Goal: Task Accomplishment & Management: Complete application form

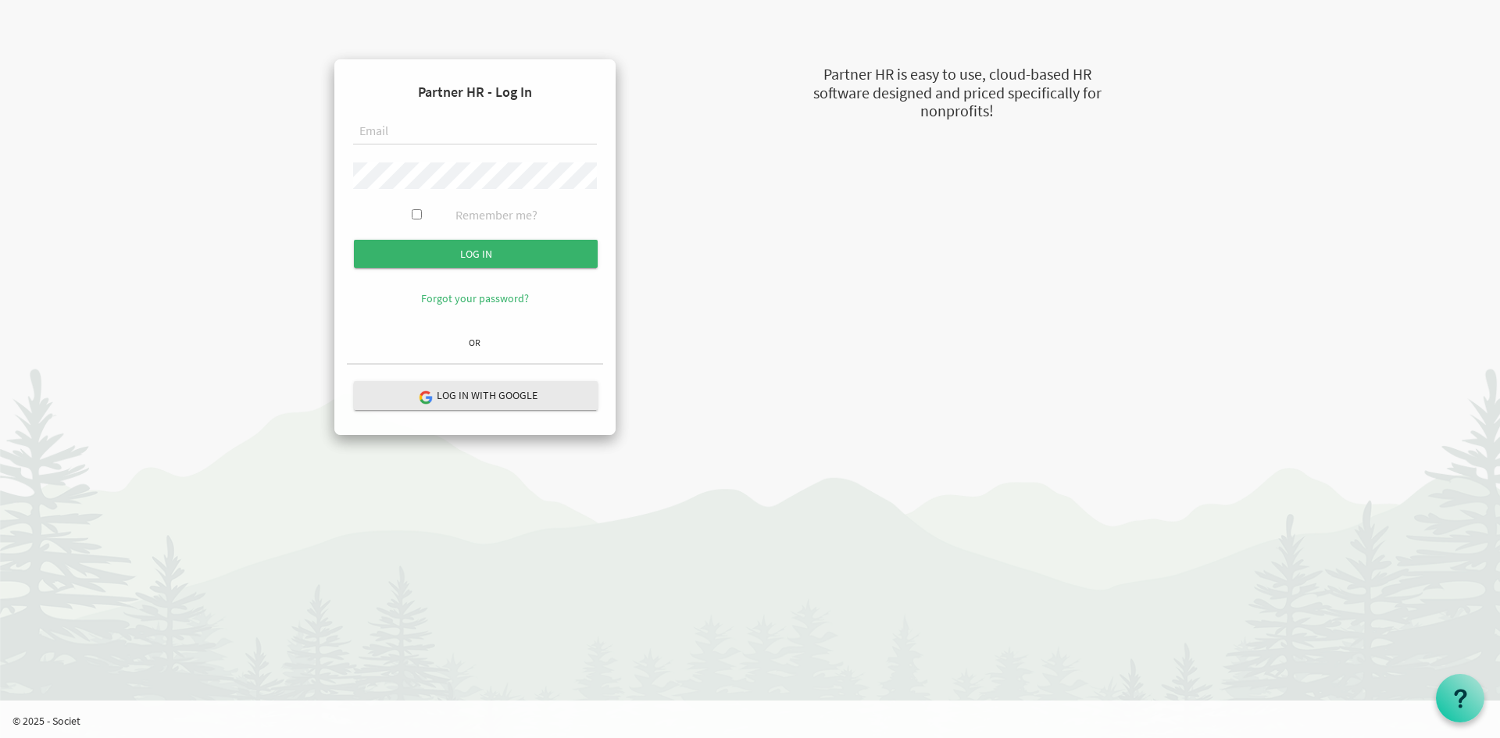
click at [394, 123] on input "text" at bounding box center [475, 132] width 244 height 27
type input "[EMAIL_ADDRESS][DOMAIN_NAME]"
click at [354, 240] on input "Log in" at bounding box center [476, 254] width 244 height 28
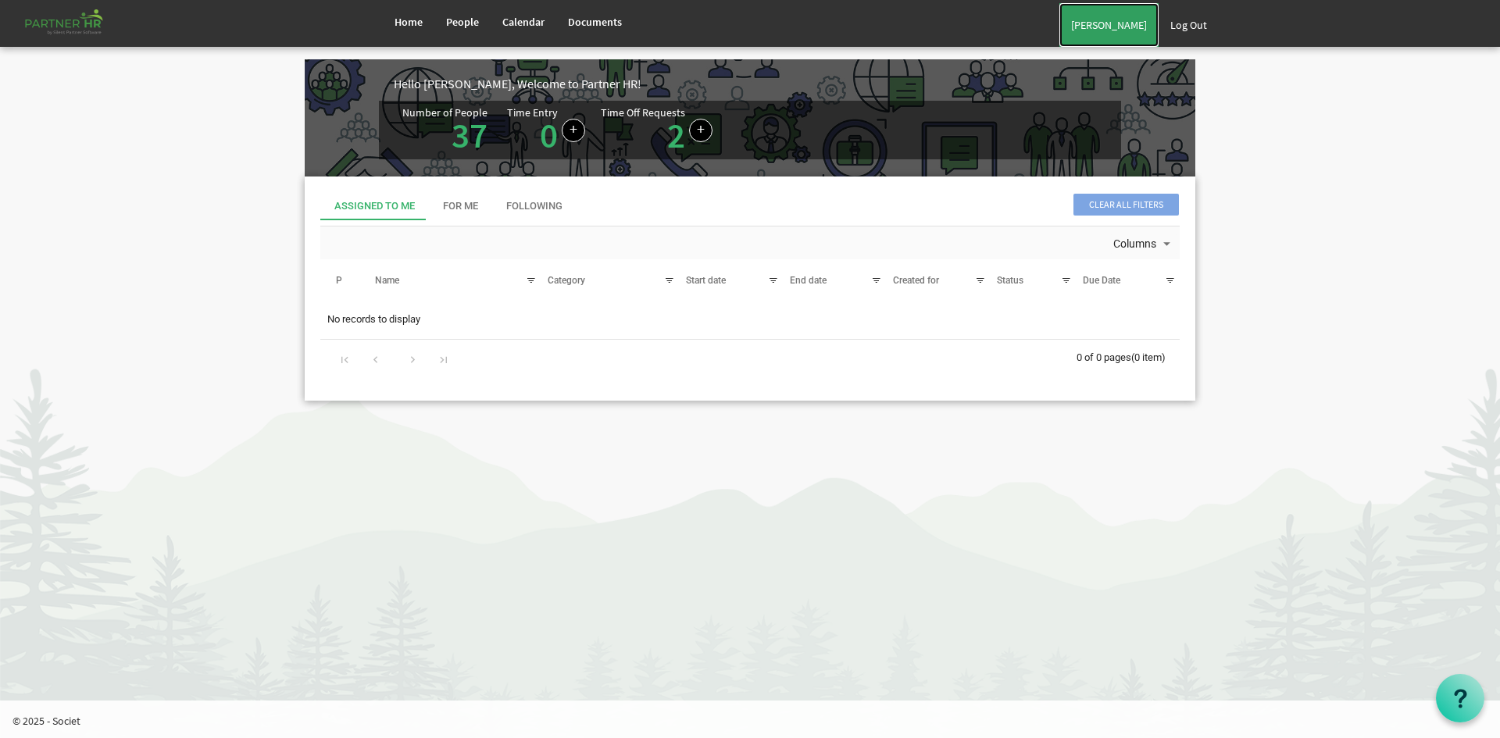
click at [1105, 27] on link "[PERSON_NAME]" at bounding box center [1109, 25] width 99 height 44
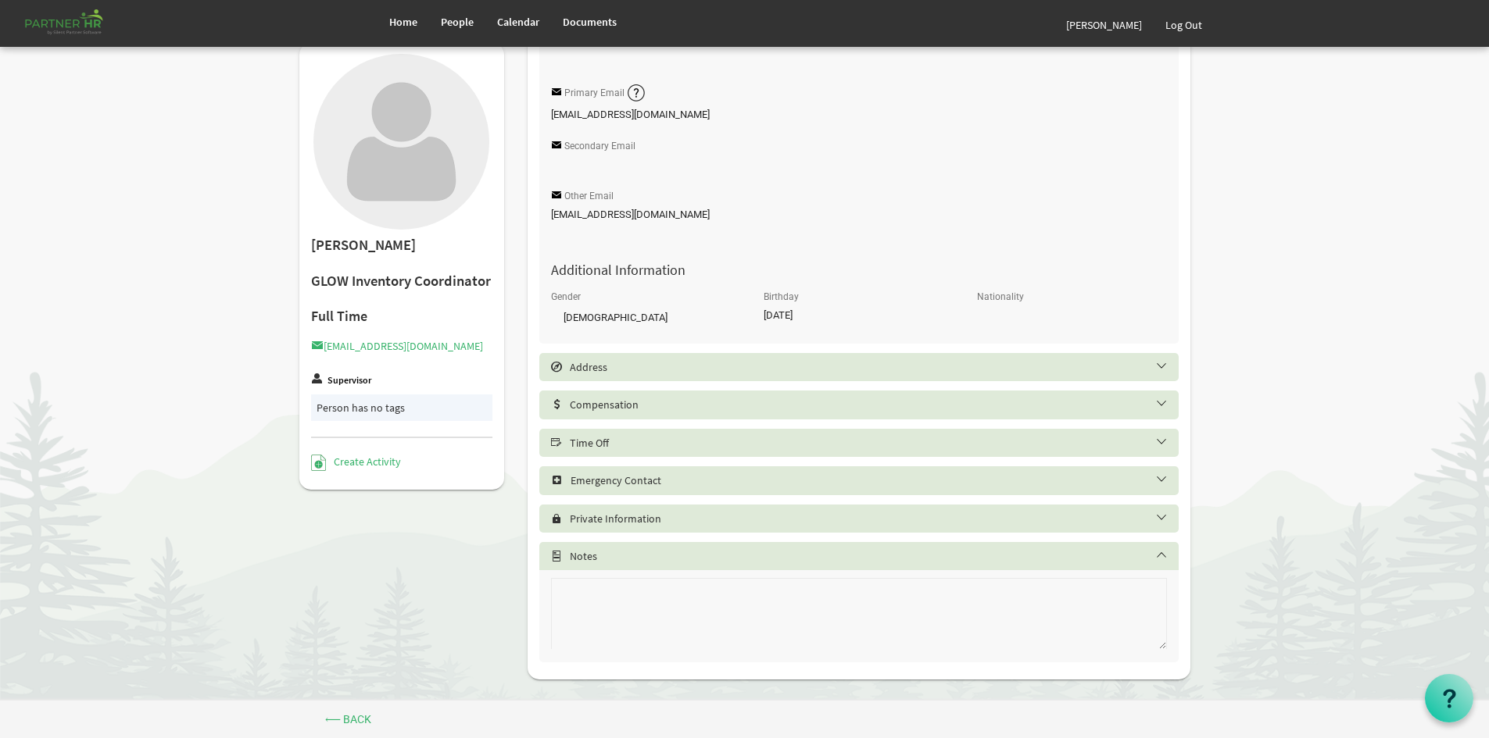
scroll to position [331, 0]
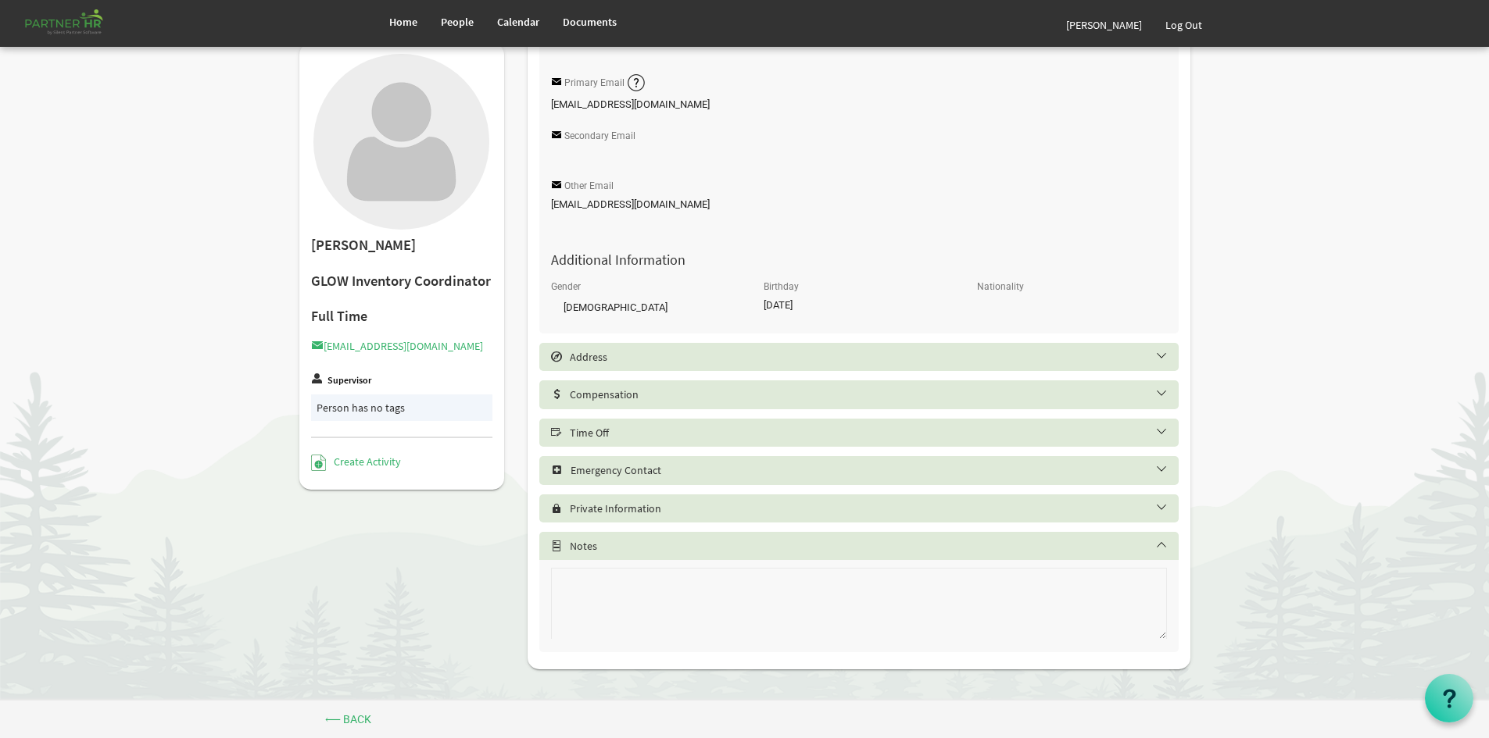
click at [588, 440] on div "Time Off" at bounding box center [858, 433] width 639 height 28
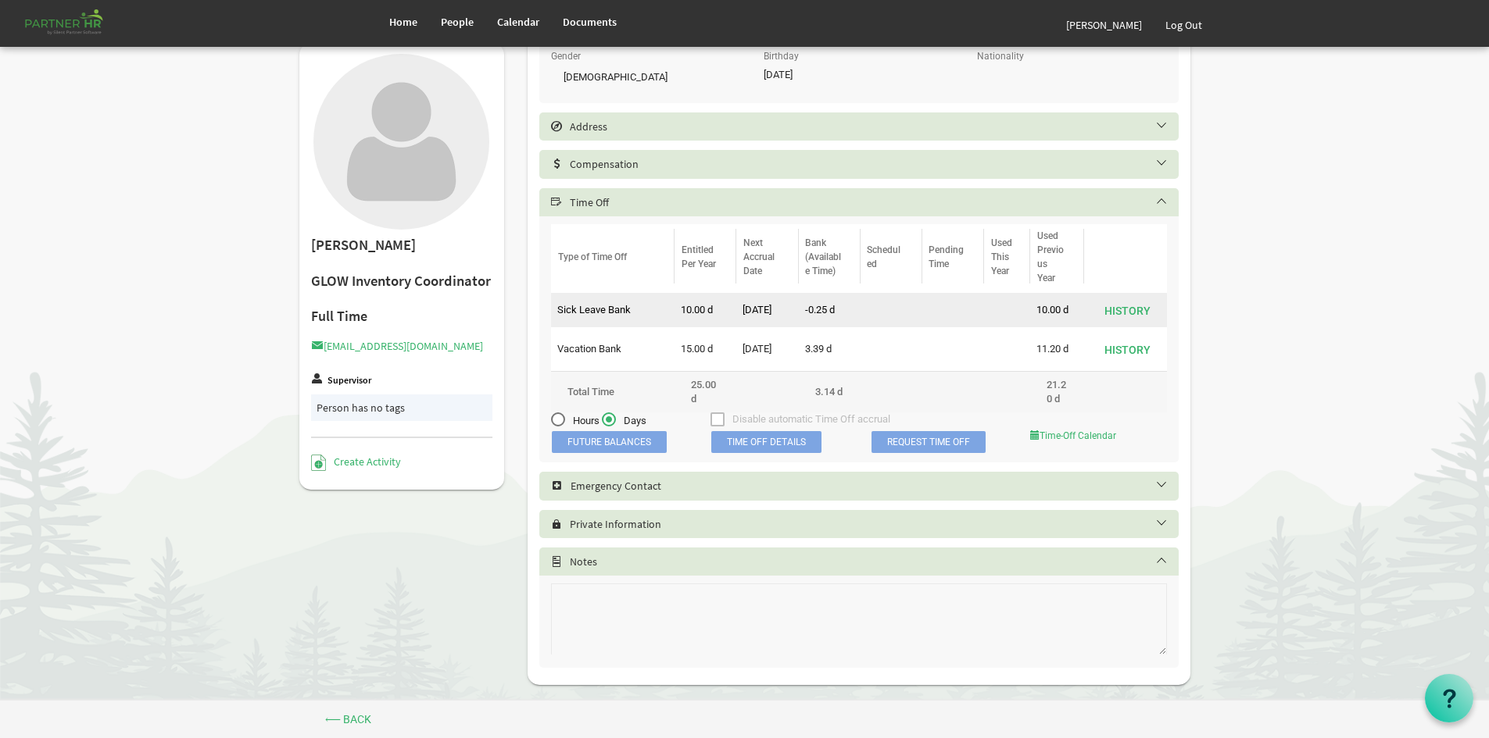
scroll to position [566, 0]
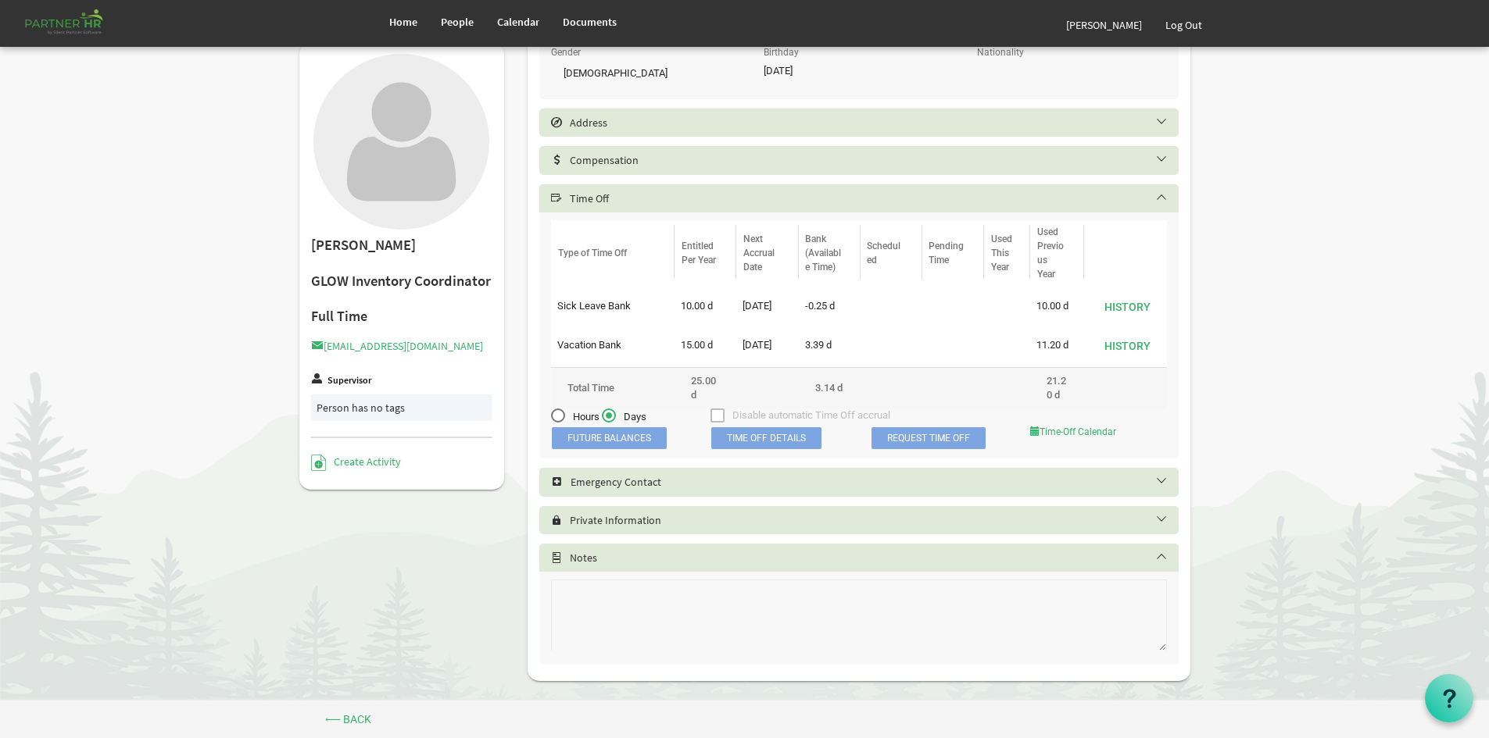
click at [582, 410] on span "Hours" at bounding box center [575, 417] width 48 height 14
click at [552, 412] on input "Hours" at bounding box center [551, 412] width 1 height 1
radio input "true"
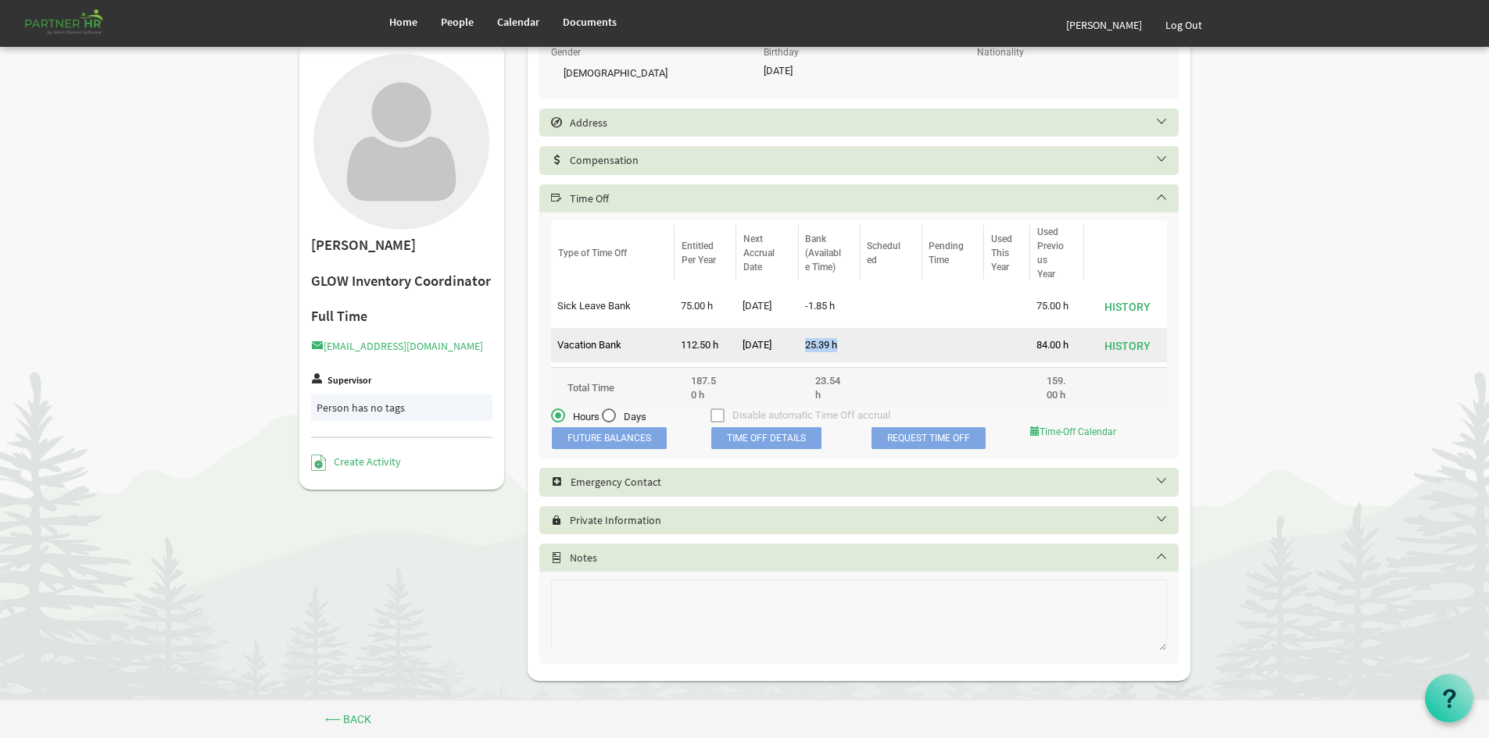
drag, startPoint x: 841, startPoint y: 346, endPoint x: 803, endPoint y: 346, distance: 37.5
click at [803, 346] on td "25.39 h" at bounding box center [830, 345] width 62 height 34
click at [854, 352] on td "25.39 h" at bounding box center [830, 345] width 62 height 34
drag, startPoint x: 837, startPoint y: 341, endPoint x: 788, endPoint y: 356, distance: 50.7
click at [788, 356] on tr "39 6689 false Accrued by Partner HR Vacation Bank 112.50 h 9/30/2025 25.39 h 84…" at bounding box center [859, 345] width 616 height 34
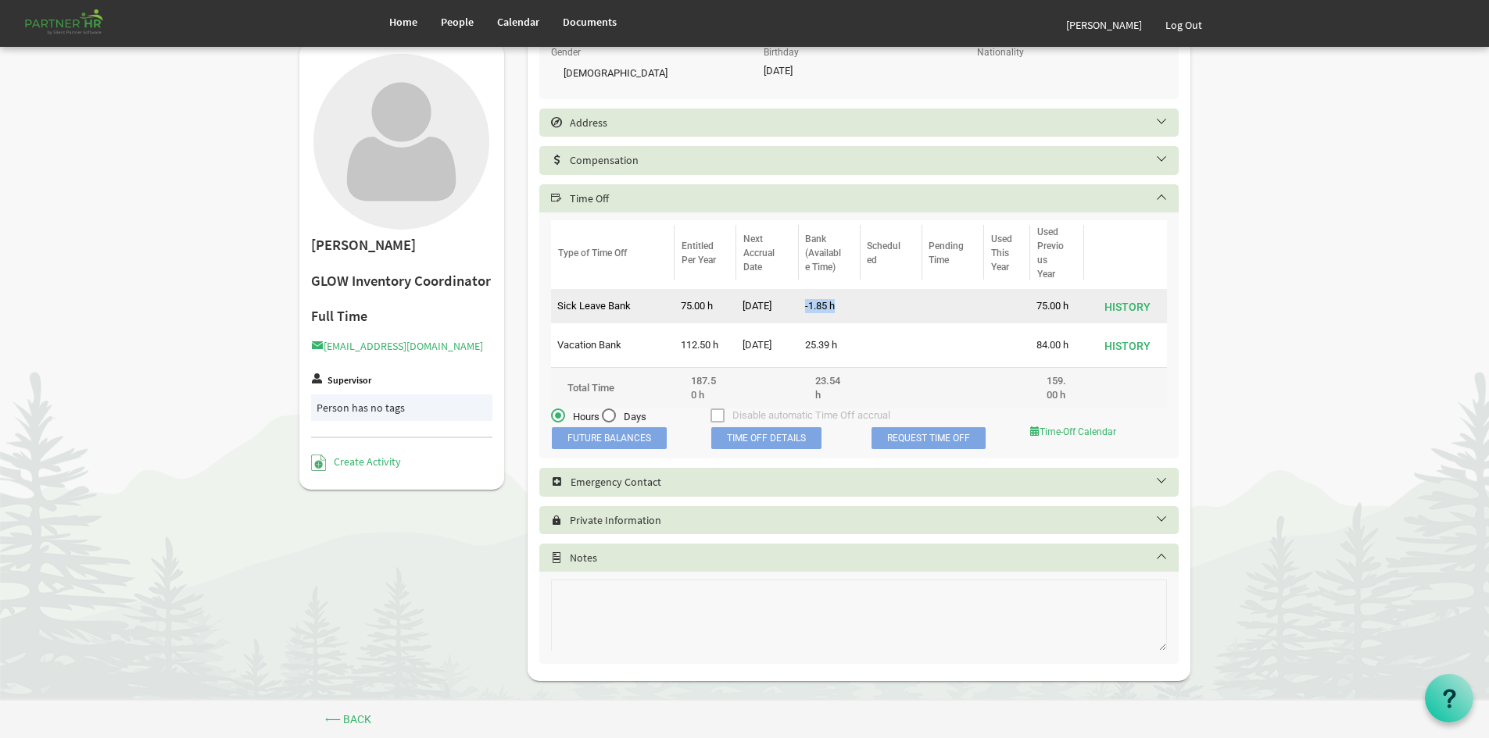
drag, startPoint x: 833, startPoint y: 304, endPoint x: 805, endPoint y: 307, distance: 28.3
click at [805, 307] on td "-1.85 h" at bounding box center [830, 306] width 62 height 34
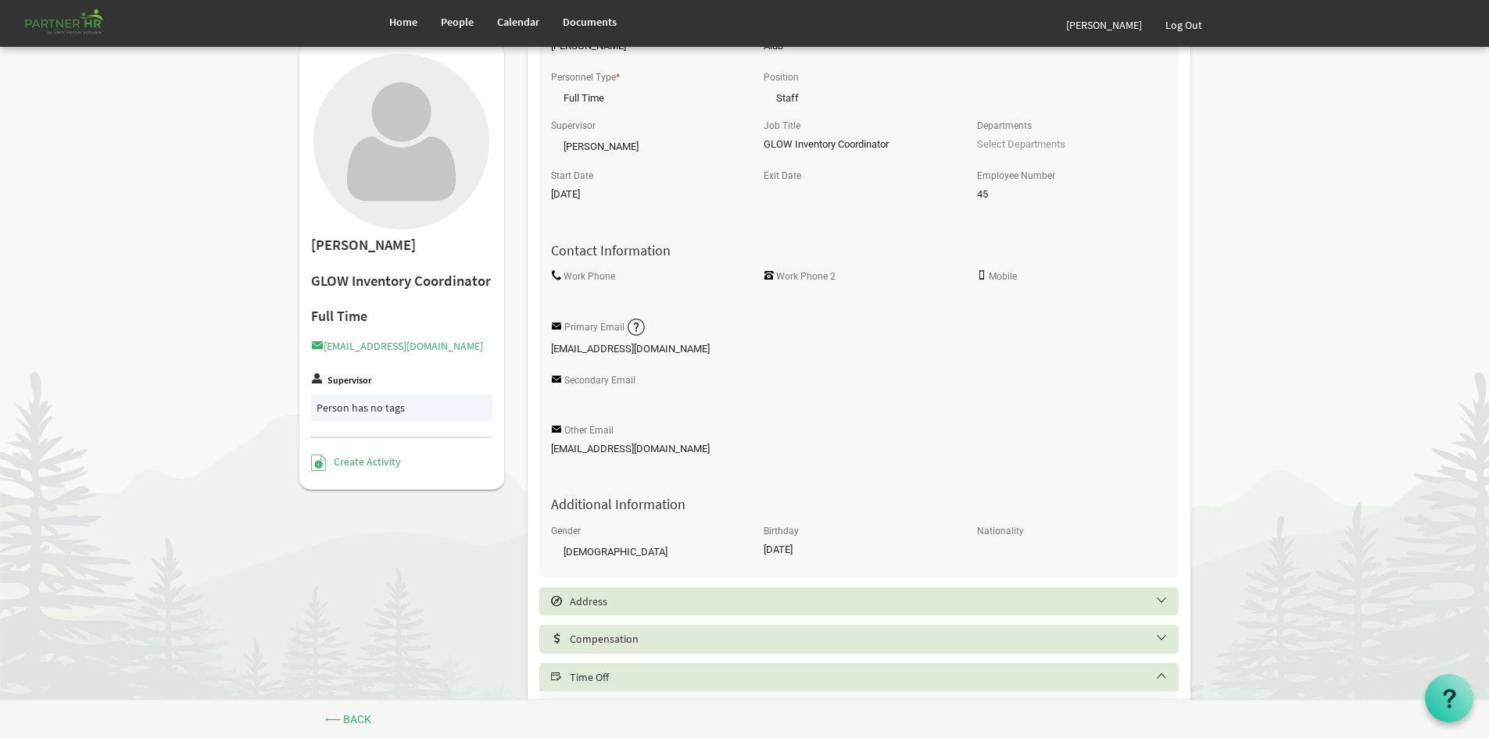
scroll to position [0, 0]
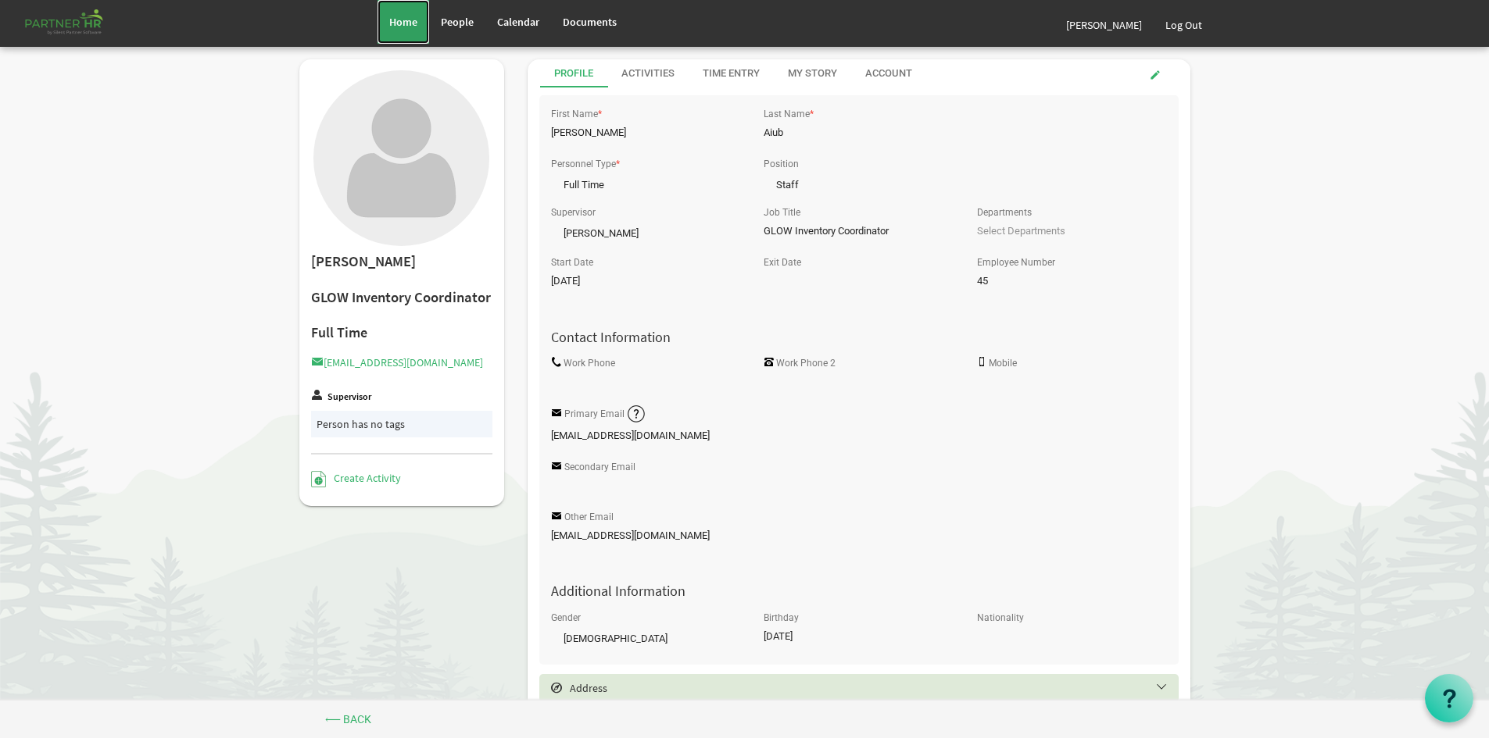
click at [407, 11] on link "Home" at bounding box center [403, 22] width 52 height 44
click at [410, 16] on span "Home" at bounding box center [403, 22] width 28 height 14
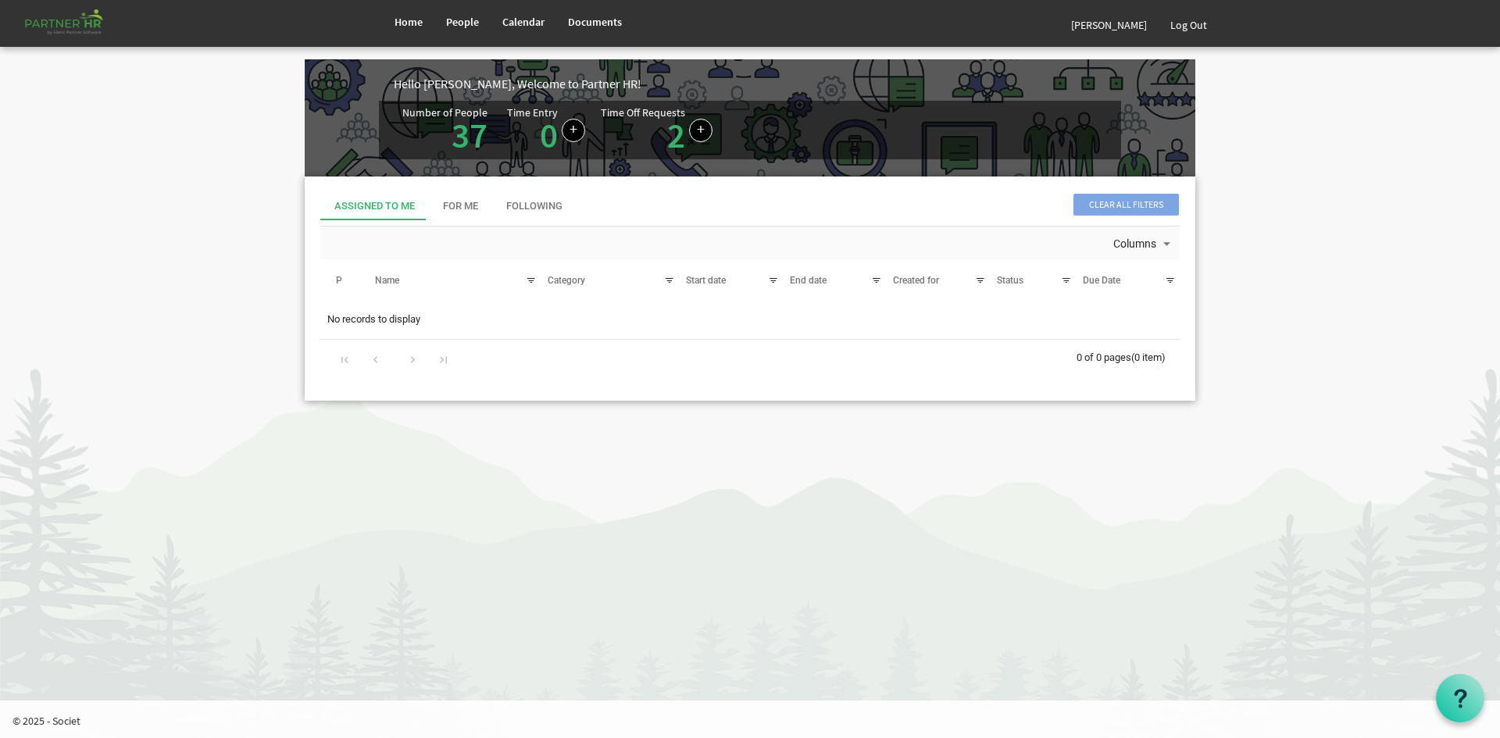
click at [667, 123] on link "2" at bounding box center [676, 135] width 18 height 44
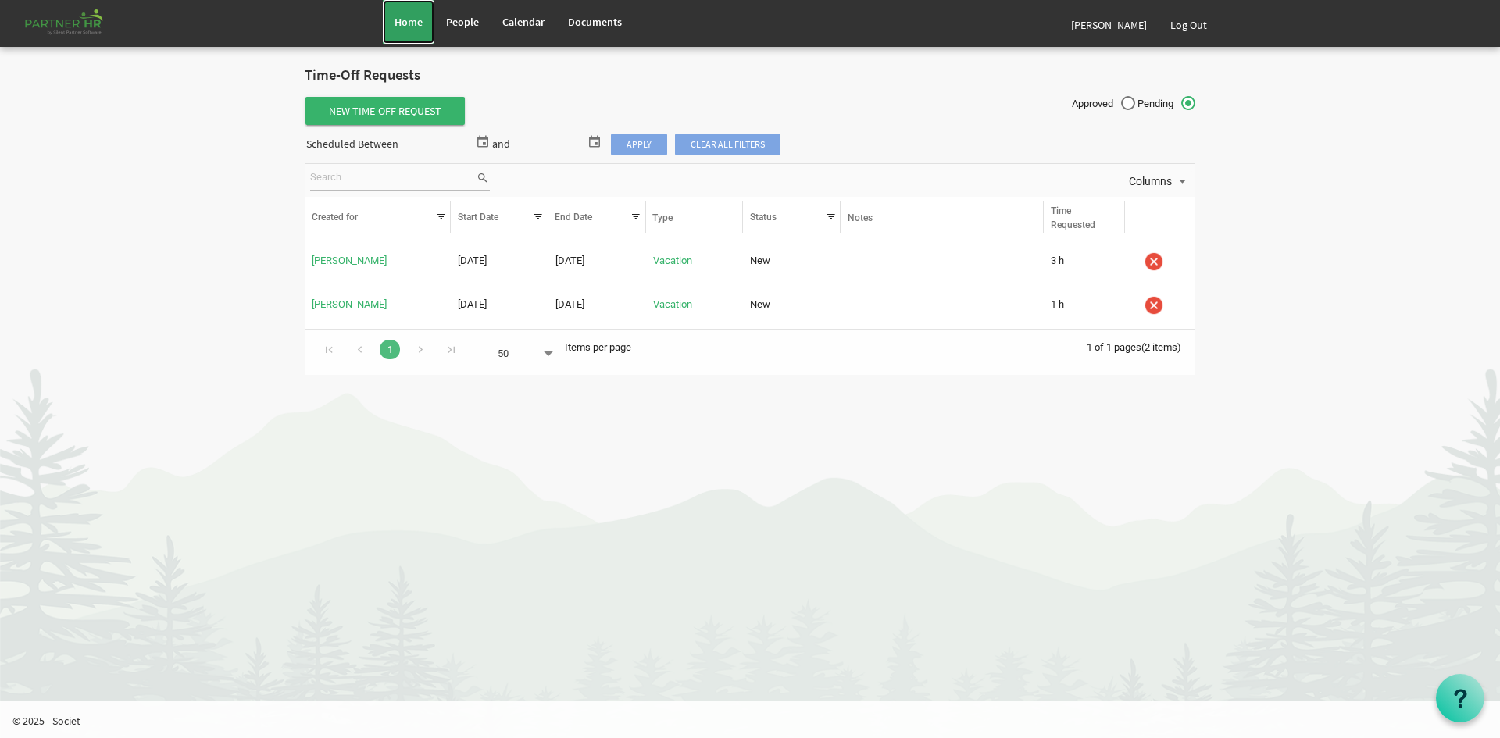
click at [392, 21] on link "Home" at bounding box center [409, 22] width 52 height 44
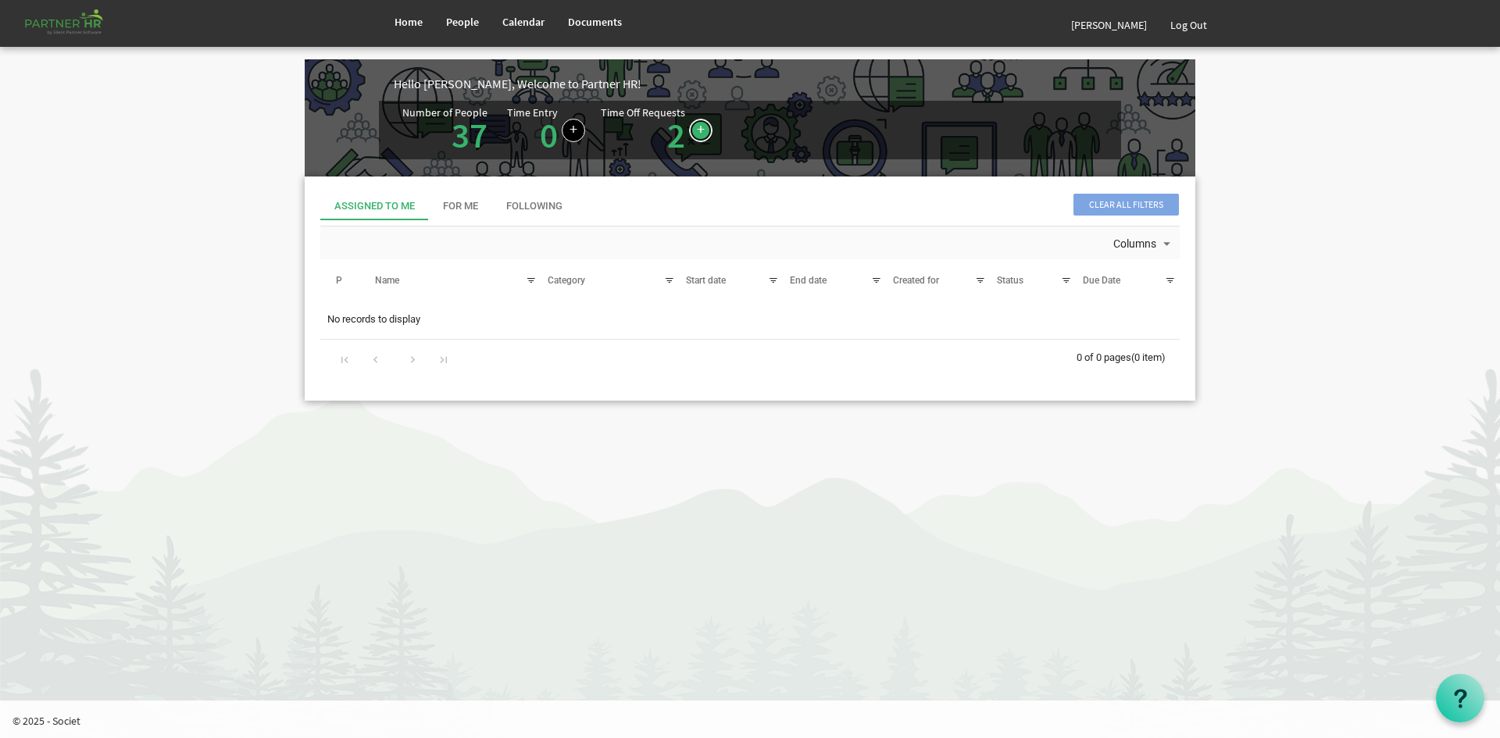
click at [692, 130] on link at bounding box center [700, 130] width 23 height 23
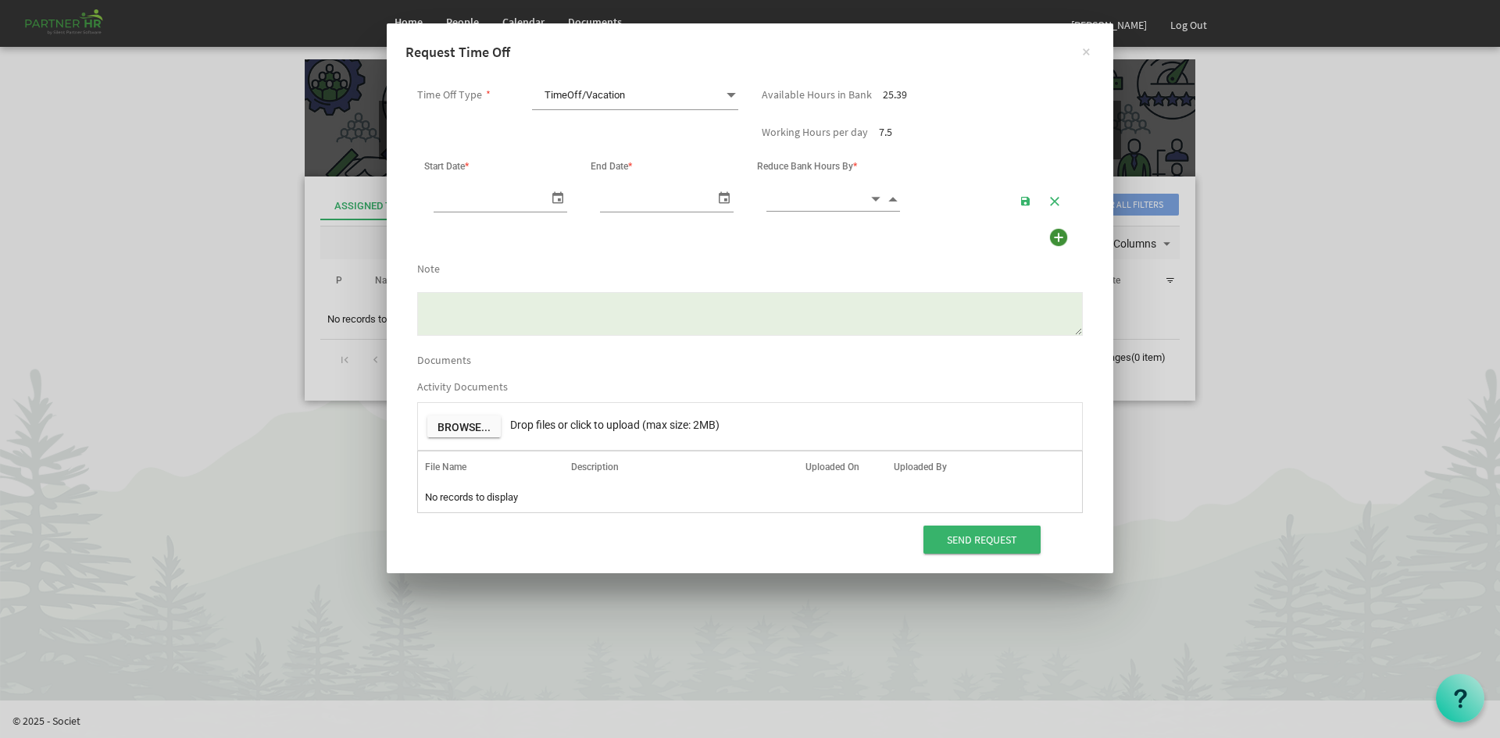
scroll to position [0, 16]
click at [688, 98] on span "TimeOff/Vacation TimeOff/Vacation" at bounding box center [635, 95] width 206 height 29
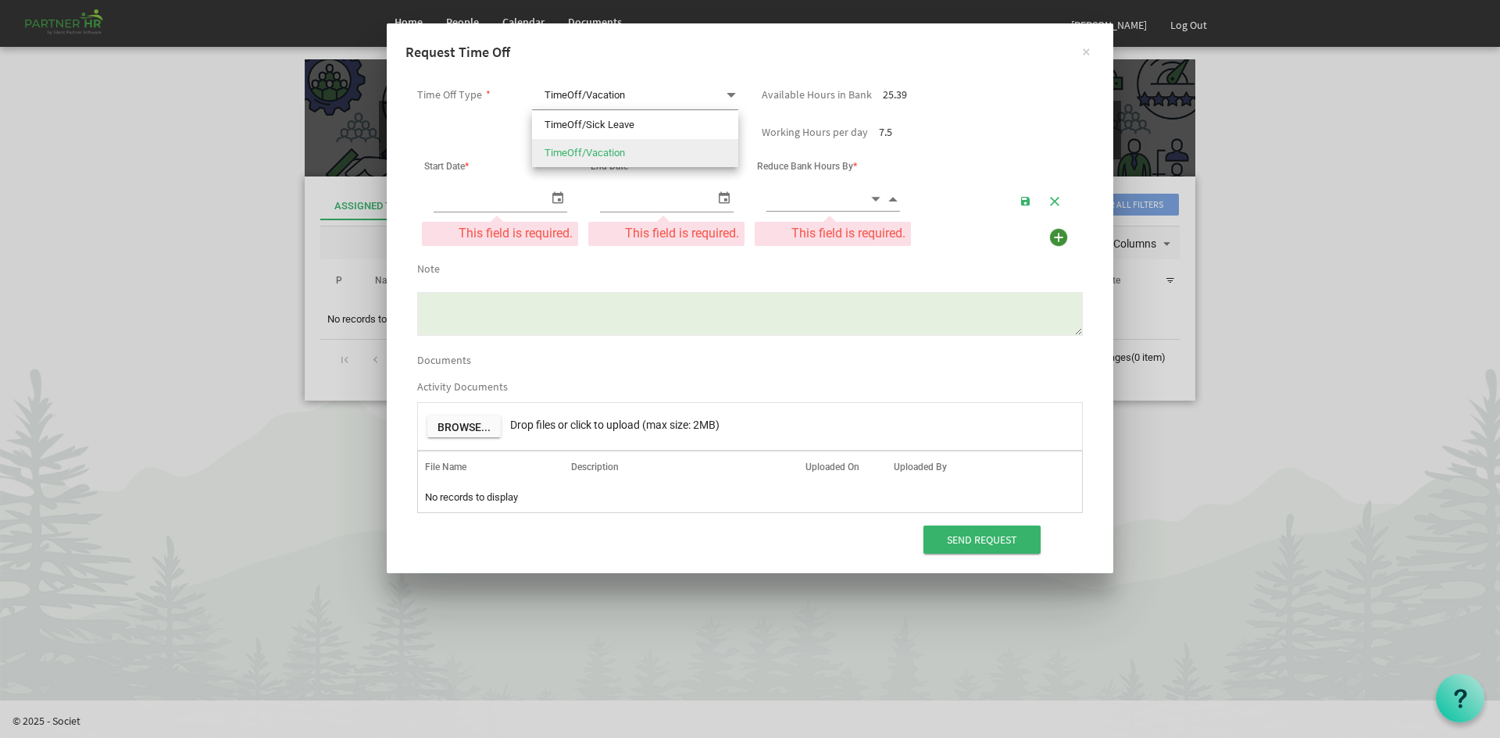
click at [955, 124] on div "Working Hours per day 7.5" at bounding box center [750, 132] width 689 height 27
click at [557, 195] on span "select" at bounding box center [558, 197] width 19 height 23
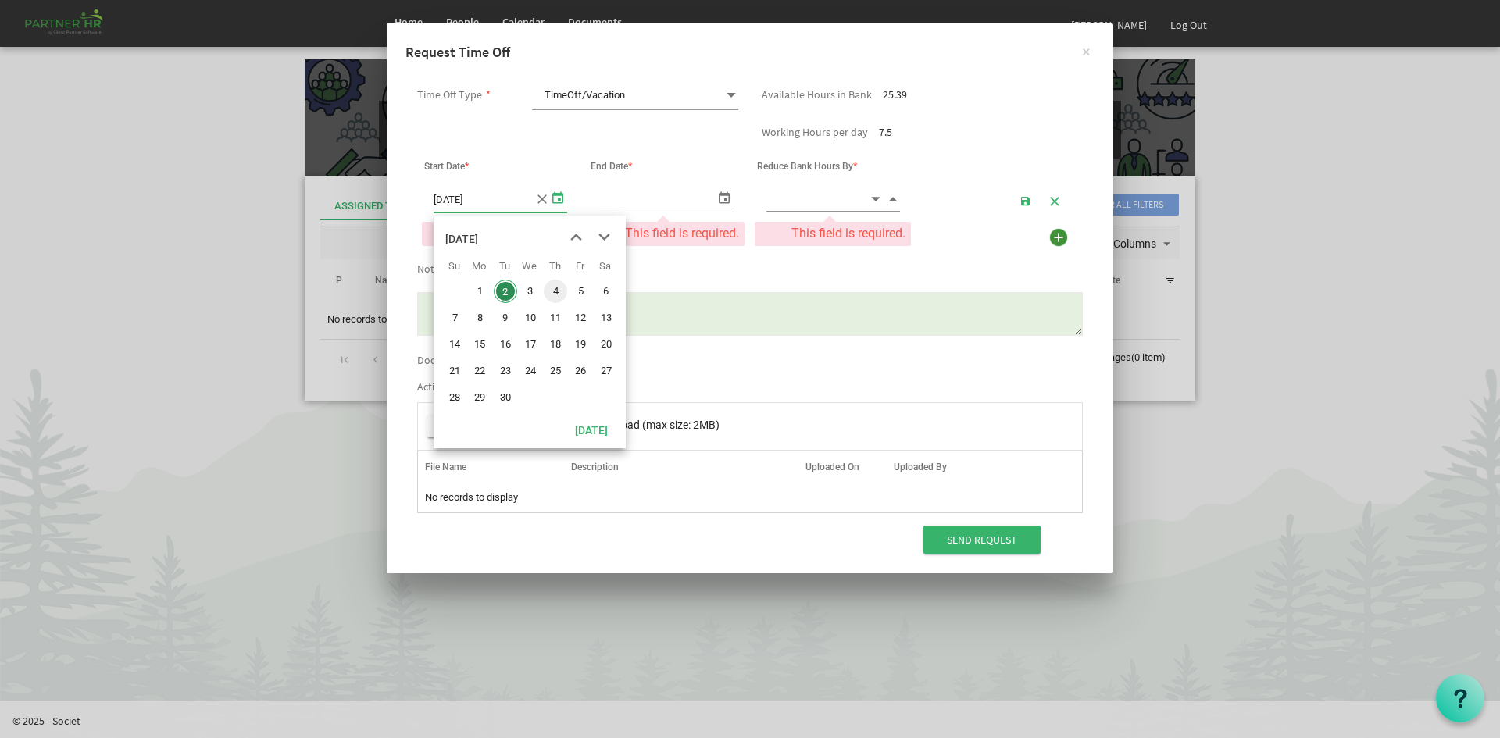
click at [556, 287] on span "4" at bounding box center [555, 291] width 23 height 23
type input "9/4/2025"
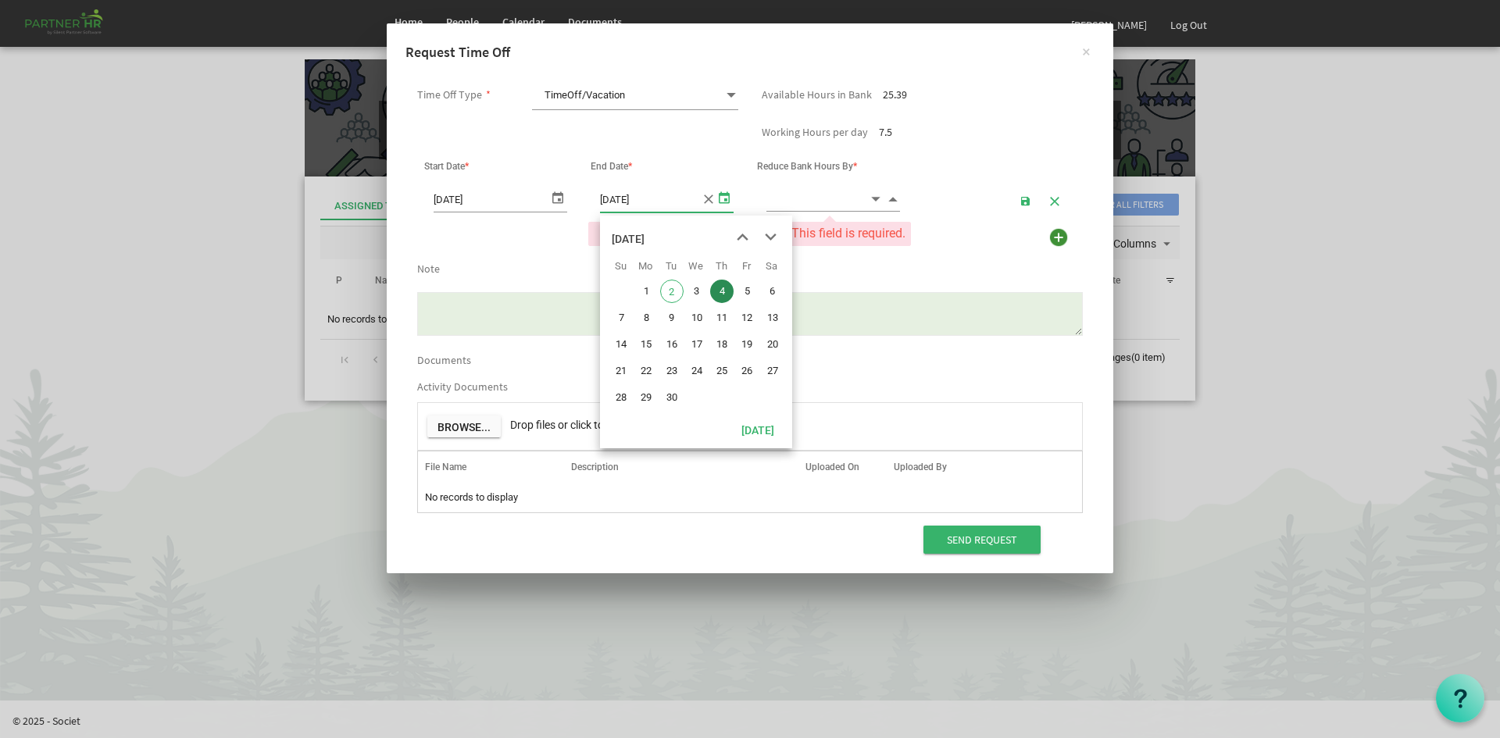
click at [720, 192] on span "select" at bounding box center [724, 197] width 19 height 23
click at [642, 317] on span "8" at bounding box center [646, 317] width 23 height 23
type input "9/8/2025"
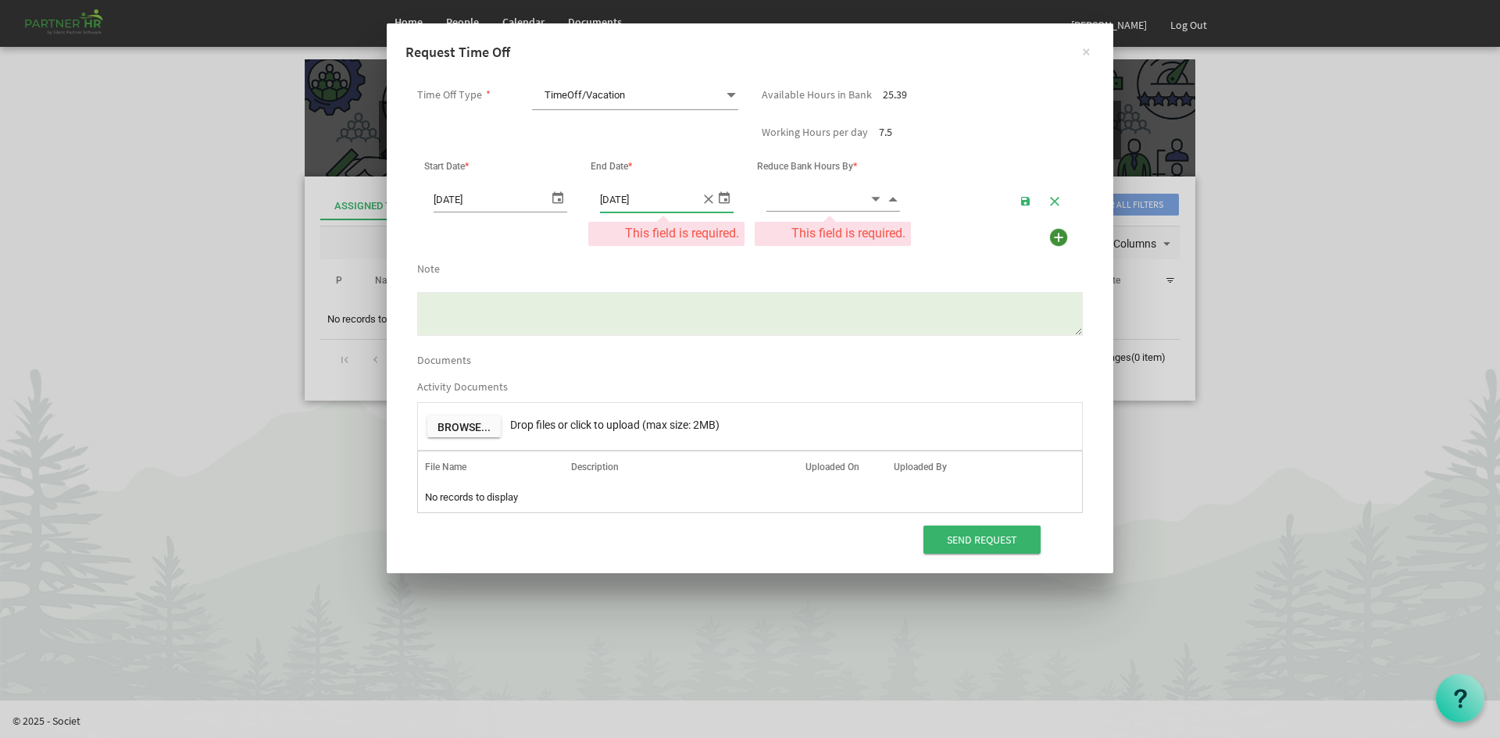
click at [893, 200] on span "Increment value" at bounding box center [893, 199] width 14 height 18
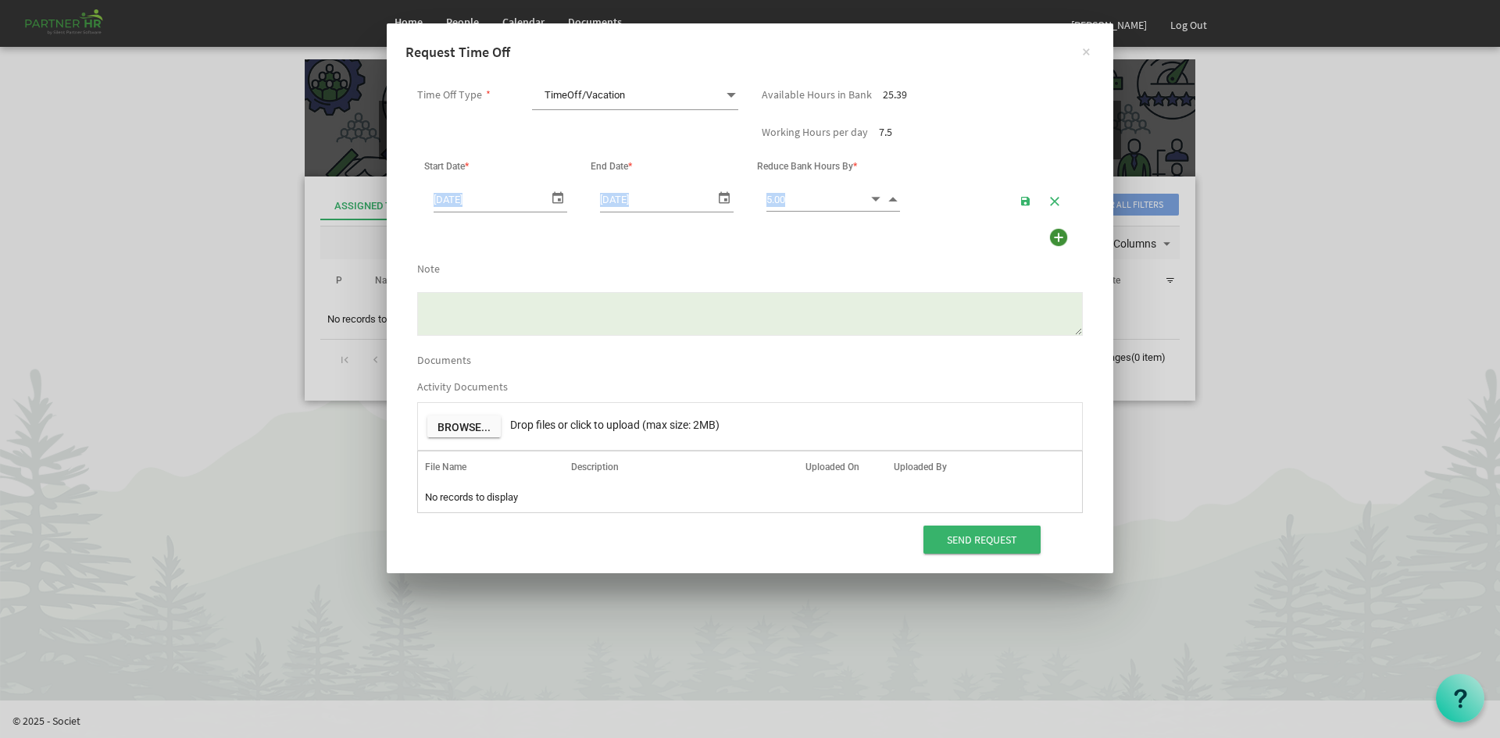
click at [893, 200] on span "Increment value" at bounding box center [893, 199] width 14 height 18
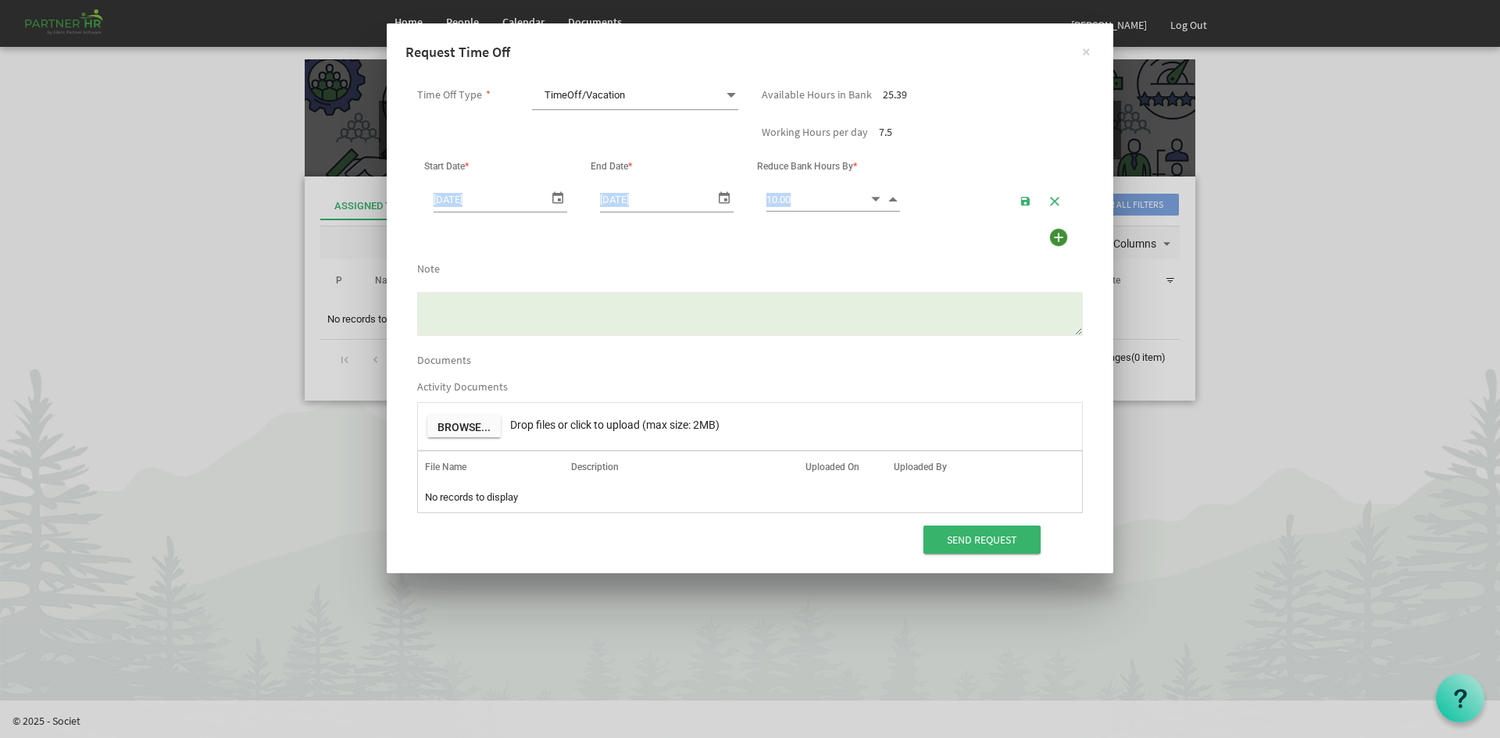
click at [893, 200] on span "Increment value" at bounding box center [893, 199] width 14 height 18
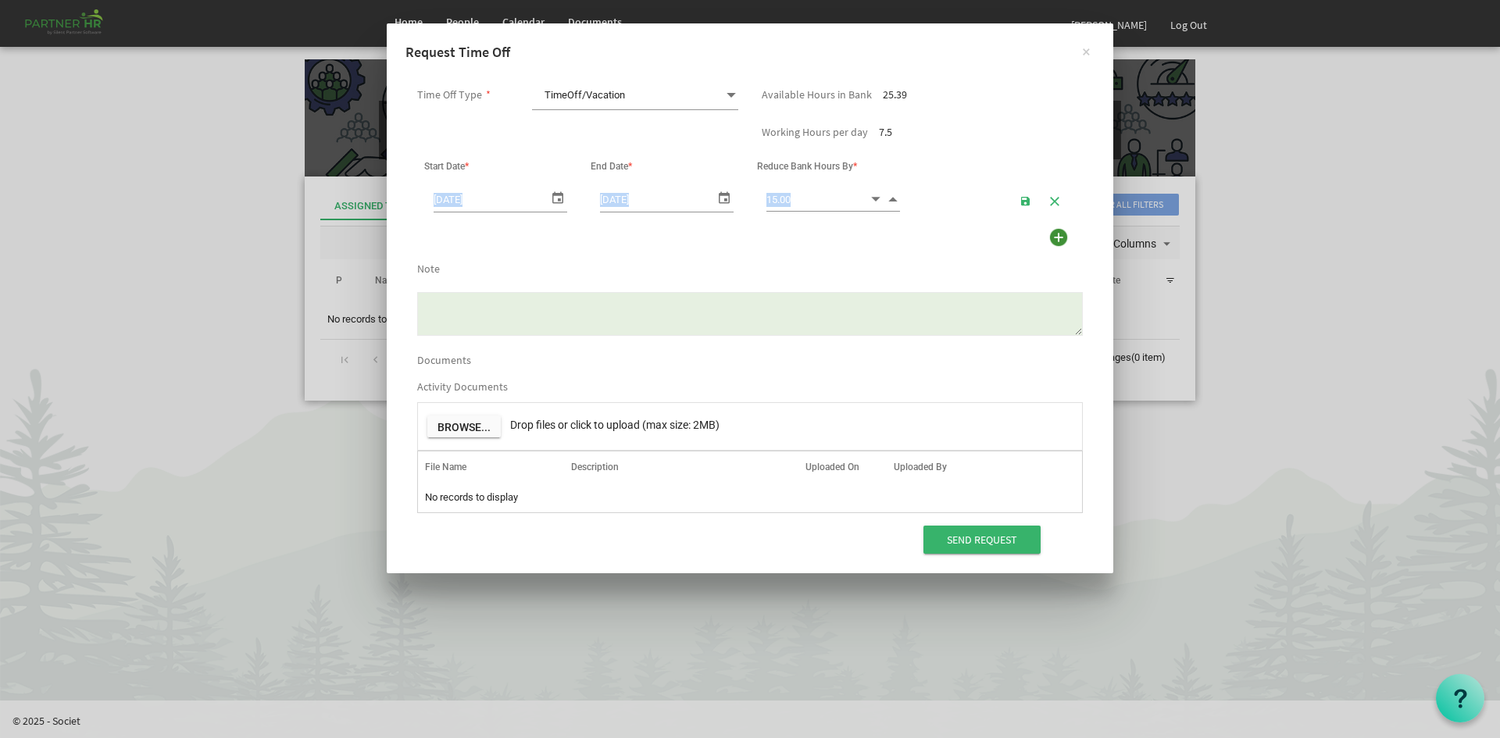
click at [893, 200] on span "Increment value" at bounding box center [893, 199] width 14 height 18
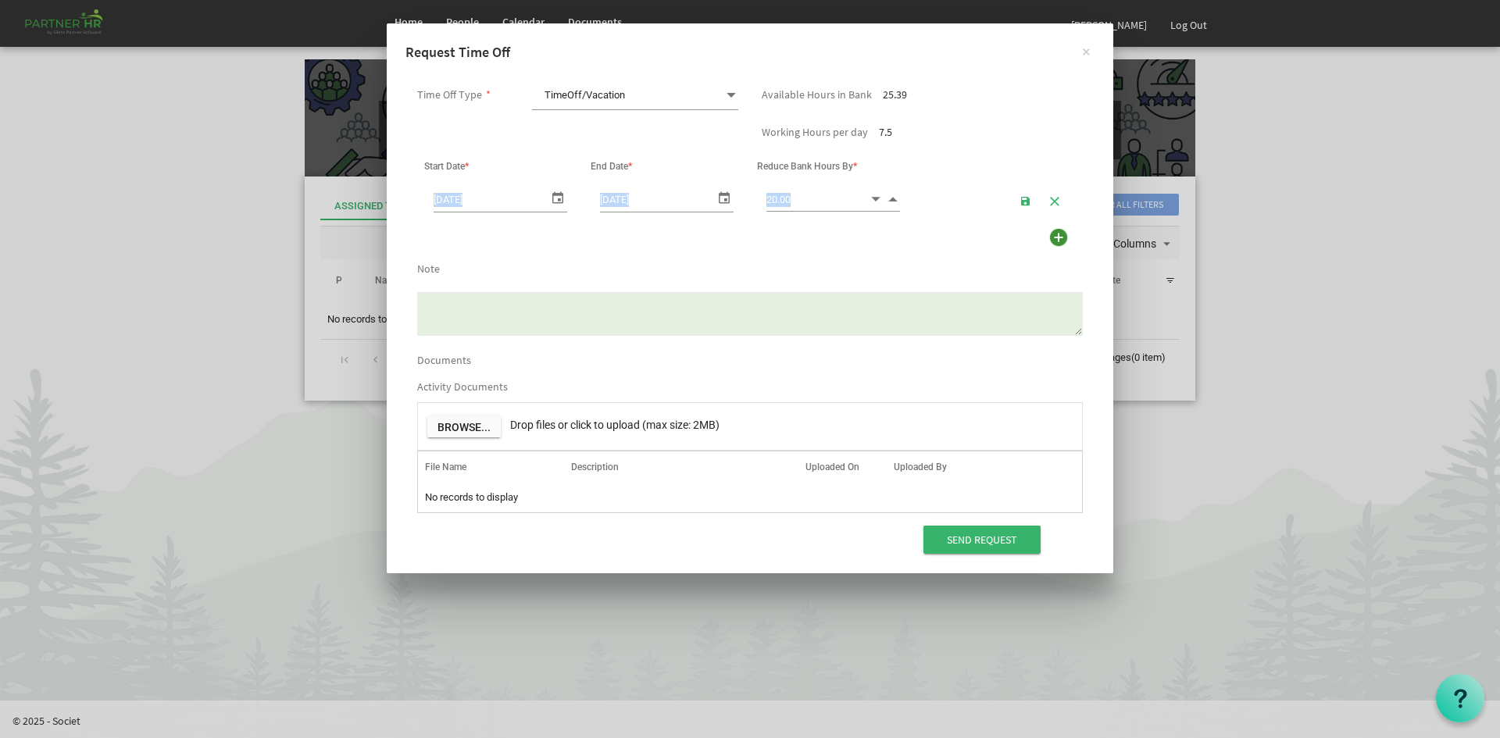
click at [893, 200] on span "Increment value" at bounding box center [893, 199] width 14 height 18
type input "24.00"
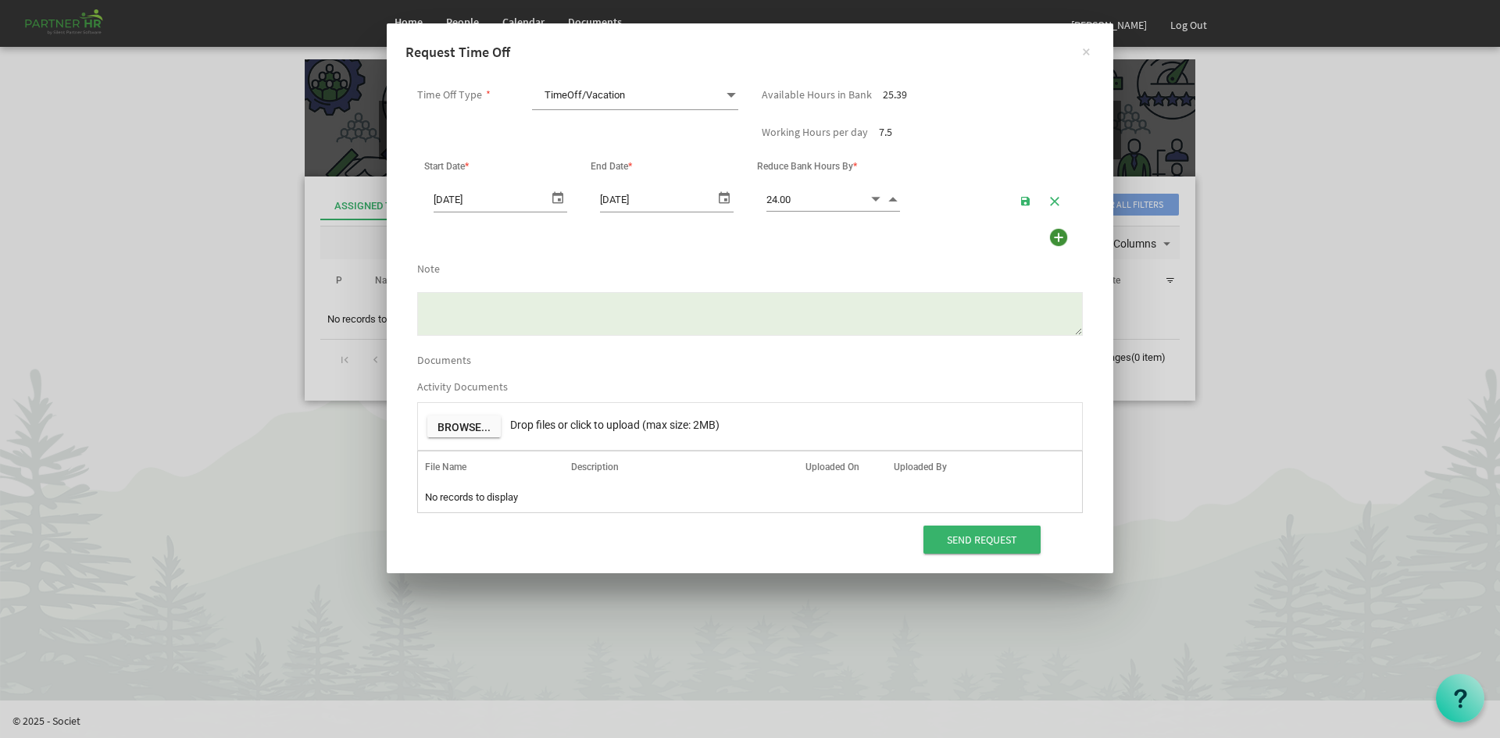
click at [649, 239] on div "Use Lieu Time First" at bounding box center [750, 240] width 689 height 30
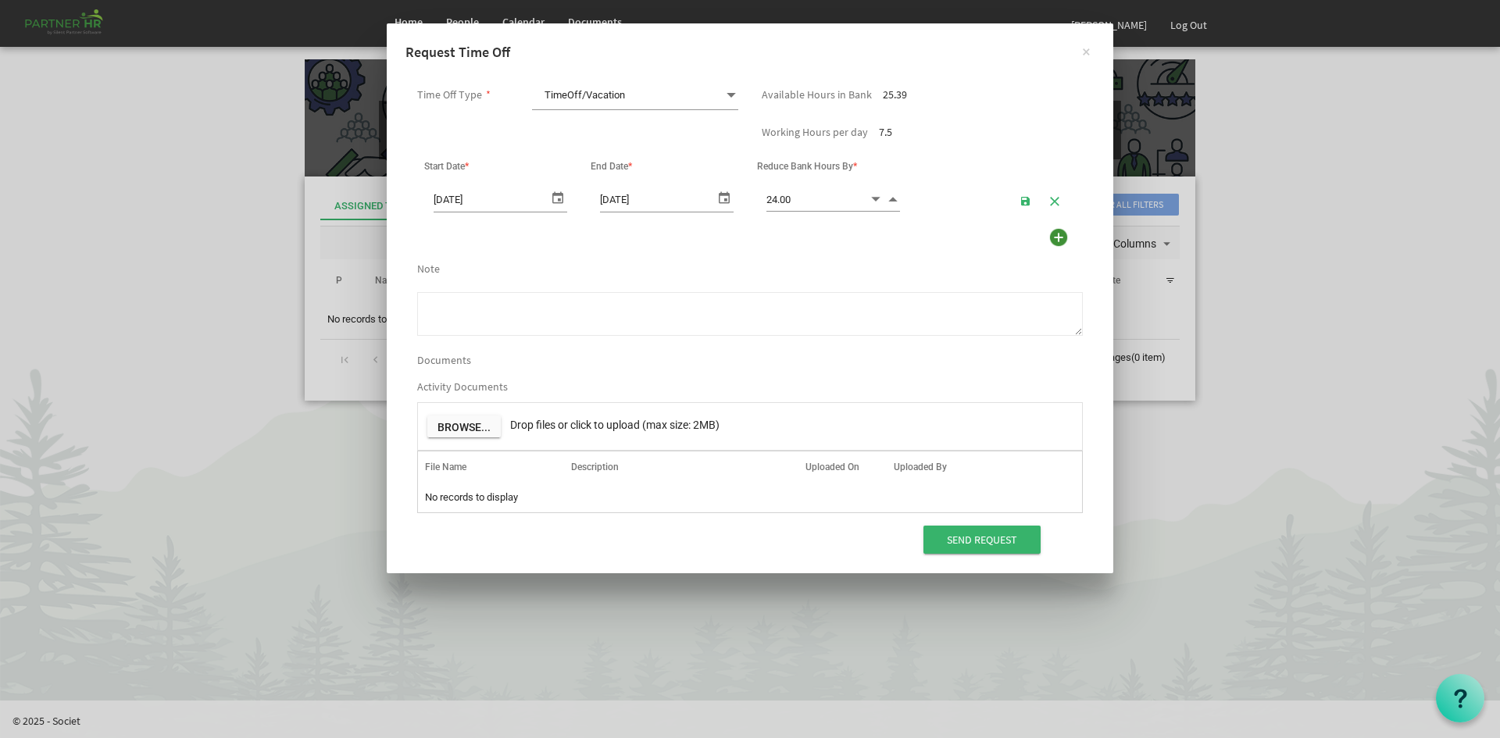
click at [544, 308] on textarea "Note" at bounding box center [750, 314] width 666 height 44
type textarea "o"
click at [486, 306] on textarea "My surgery opation" at bounding box center [750, 314] width 666 height 44
type textarea "My surgery opration"
click at [584, 340] on div "My surgery opration" at bounding box center [750, 309] width 689 height 65
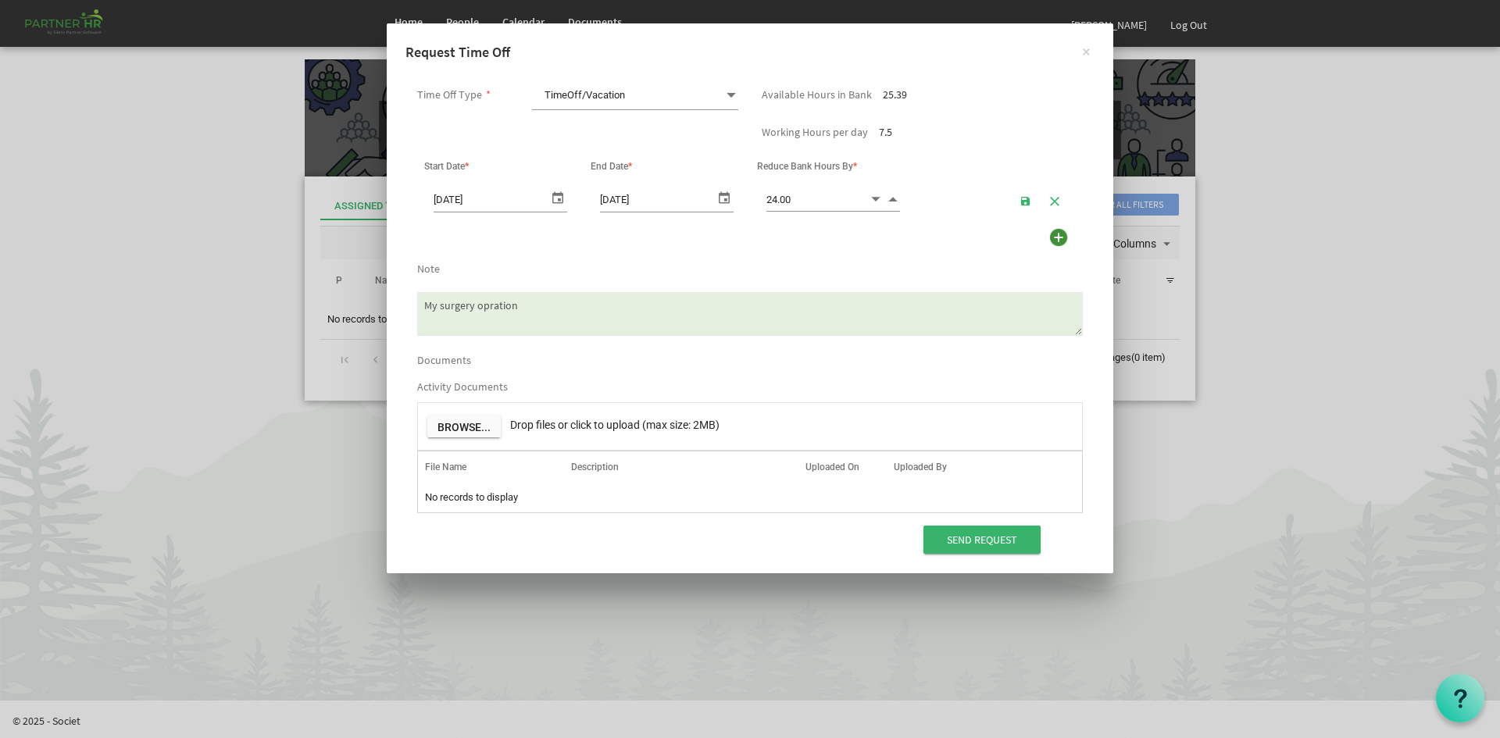
click at [578, 323] on textarea "My surgery opration" at bounding box center [750, 314] width 666 height 44
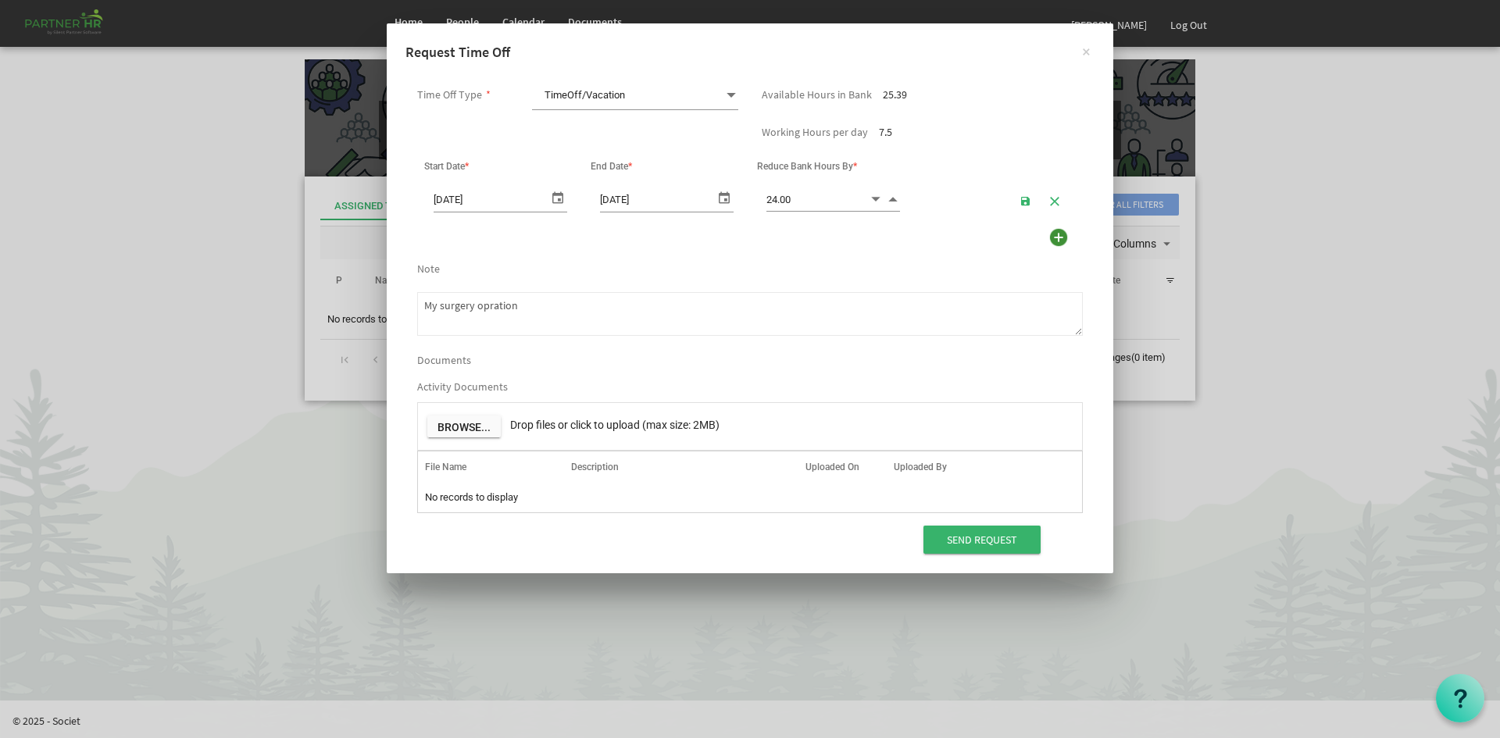
click at [632, 254] on div "Use Lieu Time First" at bounding box center [750, 240] width 689 height 30
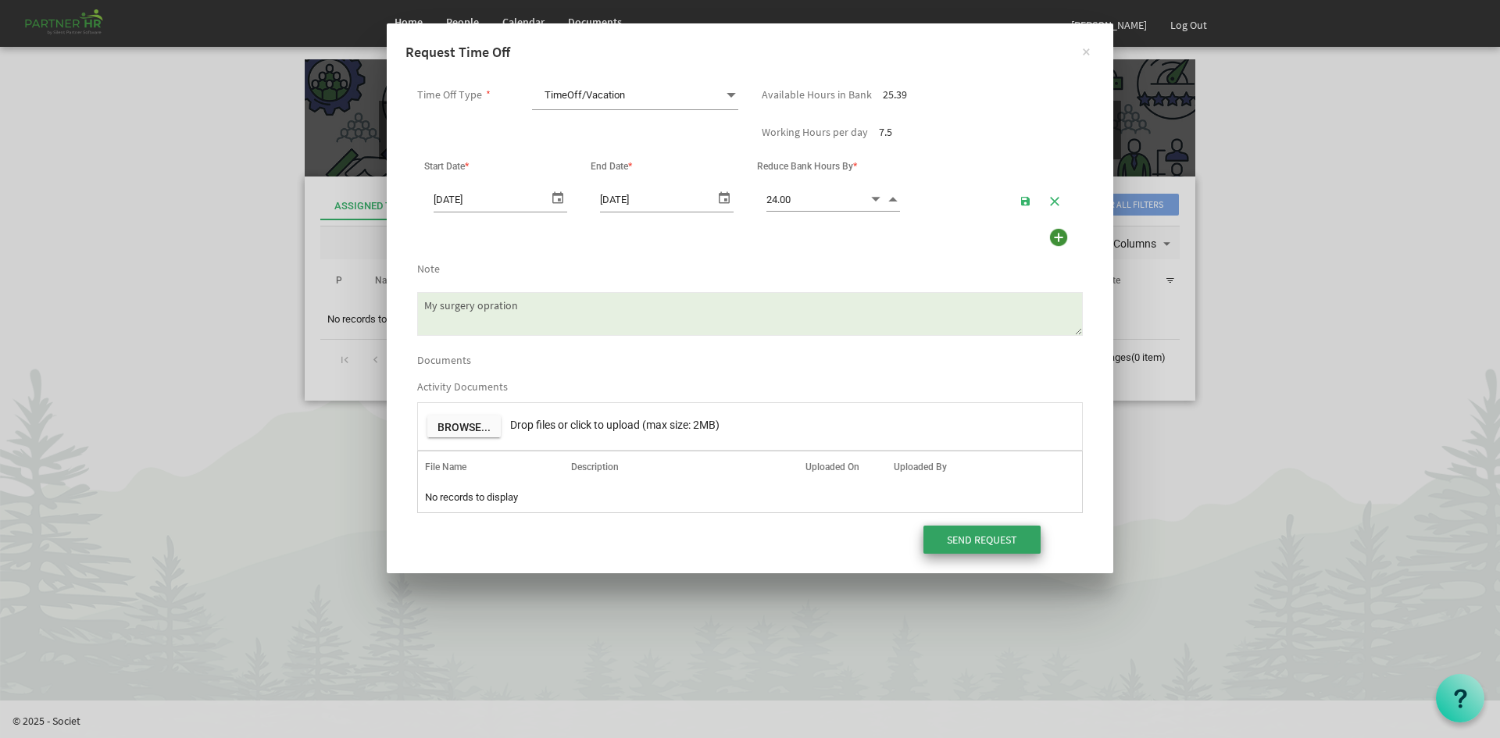
click at [1014, 546] on input "Send Request" at bounding box center [982, 540] width 117 height 28
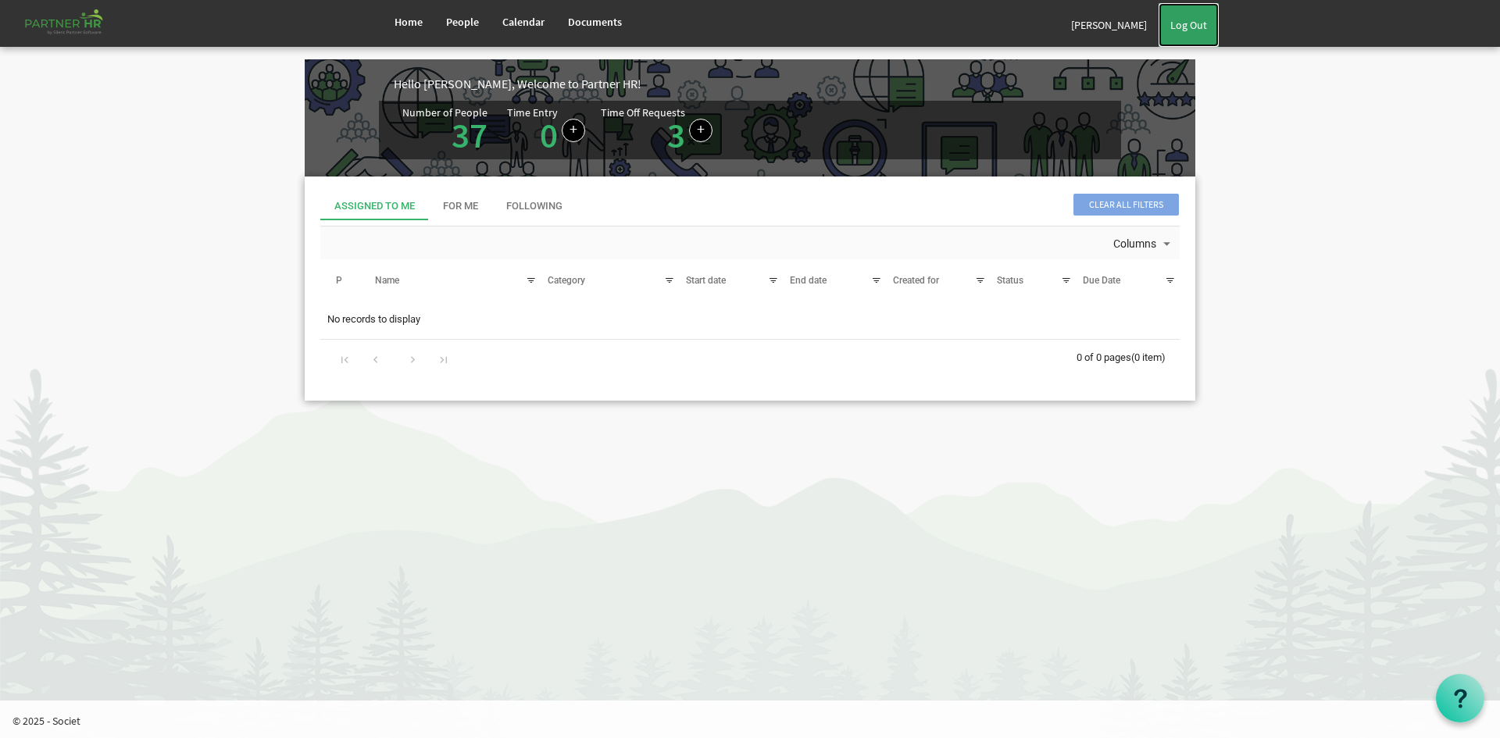
click at [1183, 22] on link "Log Out" at bounding box center [1189, 25] width 60 height 44
